Goal: Find specific page/section: Find specific page/section

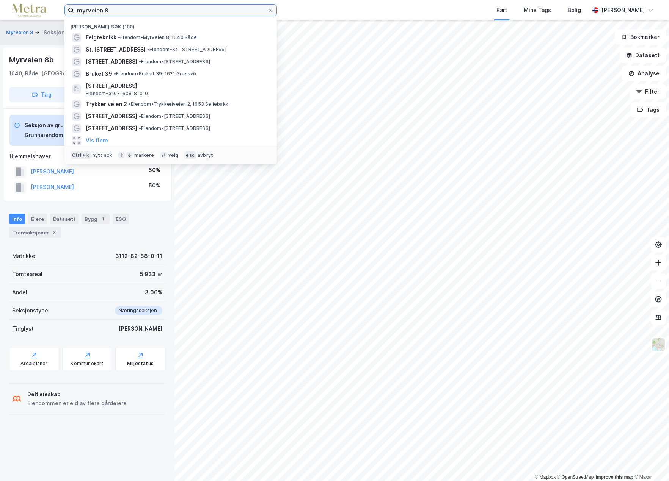
drag, startPoint x: 126, startPoint y: 9, endPoint x: 1, endPoint y: 13, distance: 125.2
click at [1, 13] on div "myrveien 8 Nylige søk (100) Felgteknikk • Eiendom • [STREET_ADDRESS] [PERSON_NA…" at bounding box center [334, 10] width 669 height 20
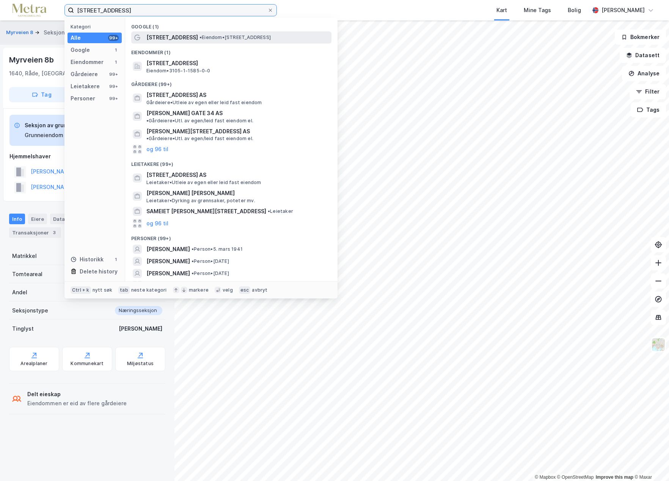
type input "[STREET_ADDRESS]"
click at [180, 33] on span "[STREET_ADDRESS]" at bounding box center [172, 37] width 52 height 9
